Goal: Find contact information: Find contact information

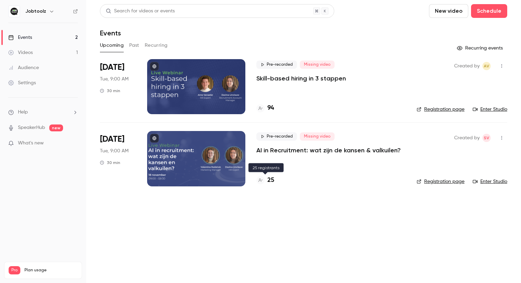
click at [272, 179] on h4 "25" at bounding box center [270, 180] width 7 height 9
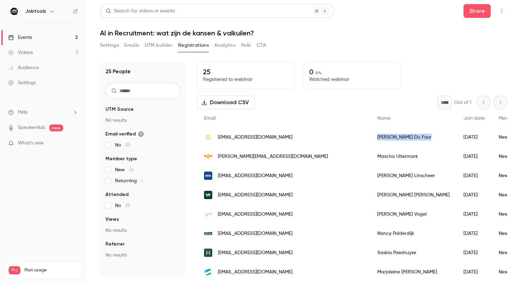
drag, startPoint x: 362, startPoint y: 140, endPoint x: 320, endPoint y: 140, distance: 42.0
click at [370, 140] on div "[PERSON_NAME]" at bounding box center [413, 137] width 86 height 19
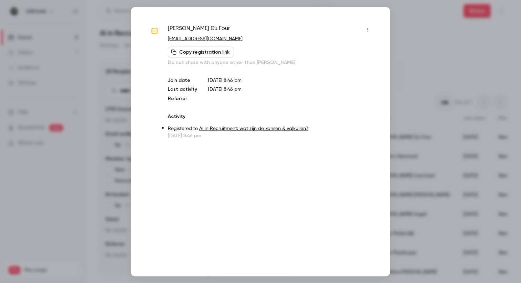
click at [195, 27] on span "[PERSON_NAME]" at bounding box center [199, 29] width 62 height 11
copy div "[PERSON_NAME]"
click at [422, 61] on div at bounding box center [260, 141] width 521 height 283
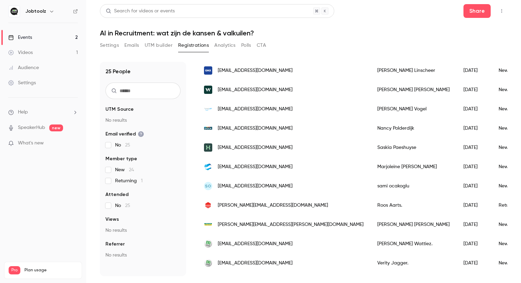
scroll to position [133, 0]
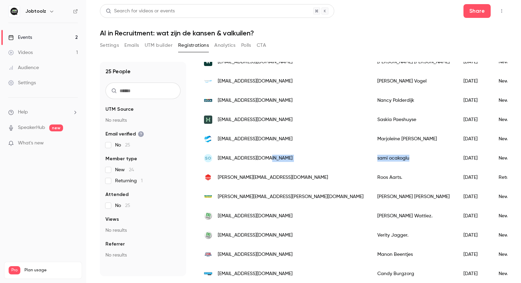
drag, startPoint x: 303, startPoint y: 156, endPoint x: 353, endPoint y: 156, distance: 49.2
click at [353, 156] on div "so [EMAIL_ADDRESS][DOMAIN_NAME] [PERSON_NAME] [DATE] New No -" at bounding box center [523, 158] width 652 height 19
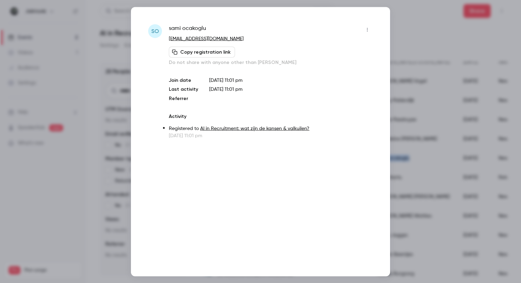
copy div "[PERSON_NAME]"
click at [198, 27] on span "[PERSON_NAME]" at bounding box center [187, 29] width 37 height 11
copy div "[PERSON_NAME]"
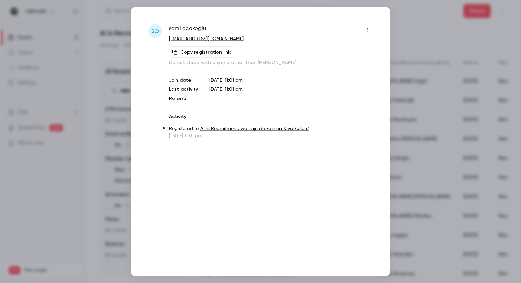
click at [470, 98] on div at bounding box center [260, 141] width 521 height 283
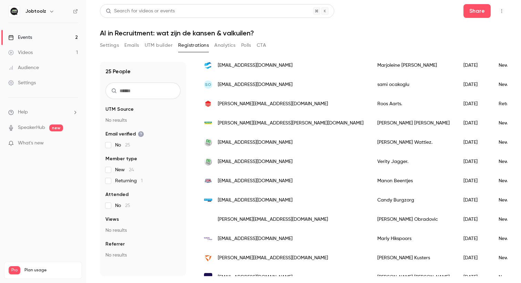
scroll to position [231, 0]
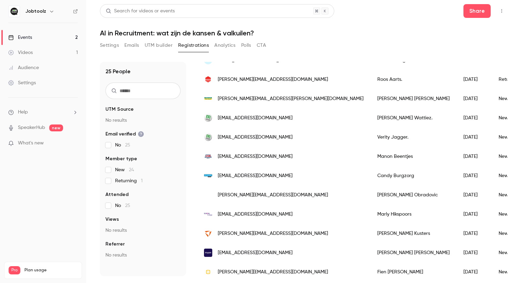
click at [288, 122] on div "[EMAIL_ADDRESS][DOMAIN_NAME]" at bounding box center [283, 117] width 173 height 19
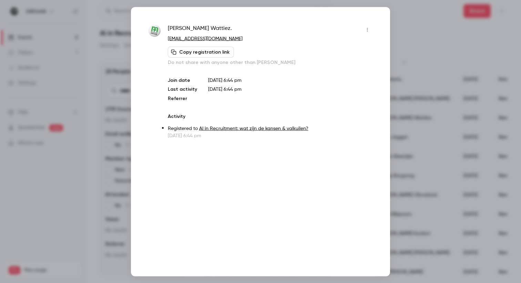
click at [366, 32] on icon "button" at bounding box center [367, 29] width 6 height 5
click at [365, 29] on div at bounding box center [260, 141] width 521 height 283
click at [410, 34] on div at bounding box center [260, 141] width 521 height 283
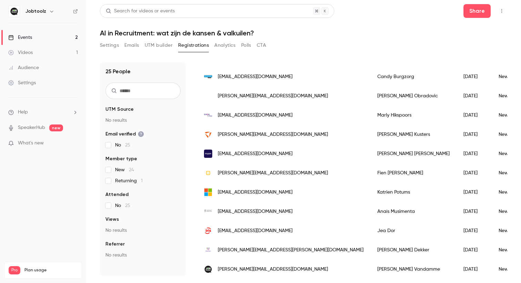
scroll to position [333, 0]
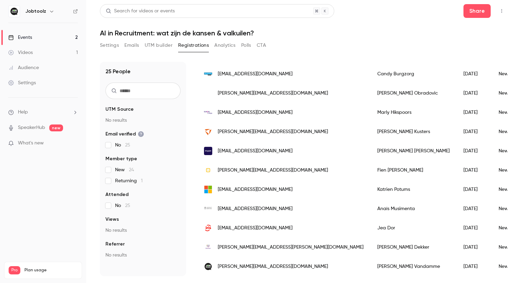
click at [370, 168] on div "[PERSON_NAME] [PERSON_NAME]" at bounding box center [413, 170] width 86 height 19
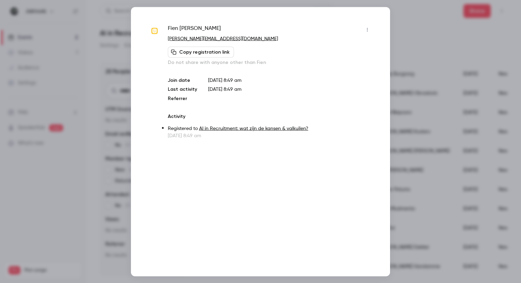
click at [202, 28] on span "[PERSON_NAME] [PERSON_NAME]" at bounding box center [194, 29] width 53 height 11
copy div "[PERSON_NAME] [PERSON_NAME]"
click at [399, 28] on div at bounding box center [260, 141] width 521 height 283
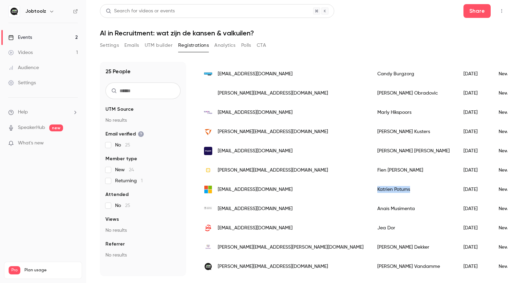
drag, startPoint x: 360, startPoint y: 191, endPoint x: 318, endPoint y: 191, distance: 42.3
click at [370, 191] on div "[PERSON_NAME]" at bounding box center [413, 189] width 86 height 19
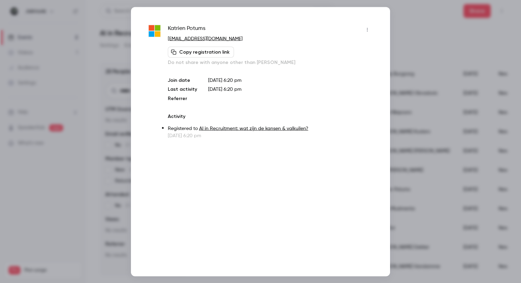
click at [199, 28] on span "[PERSON_NAME]" at bounding box center [187, 29] width 38 height 11
copy div "[PERSON_NAME]"
